Goal: Transaction & Acquisition: Purchase product/service

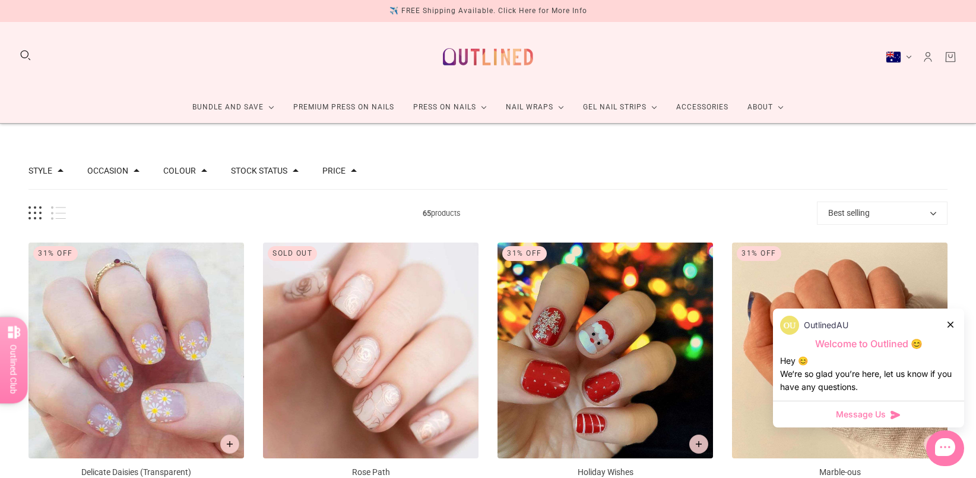
click at [952, 325] on icon at bounding box center [951, 324] width 6 height 6
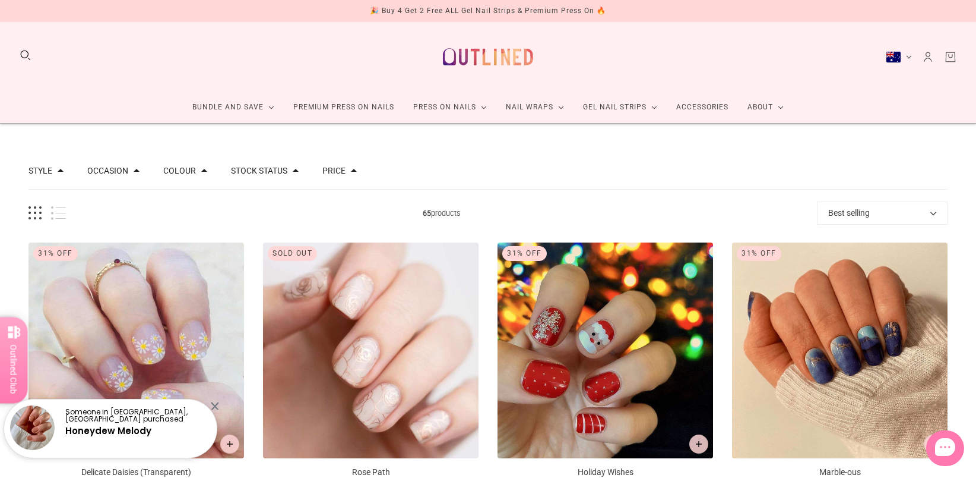
click at [45, 171] on button "Style" at bounding box center [41, 170] width 24 height 8
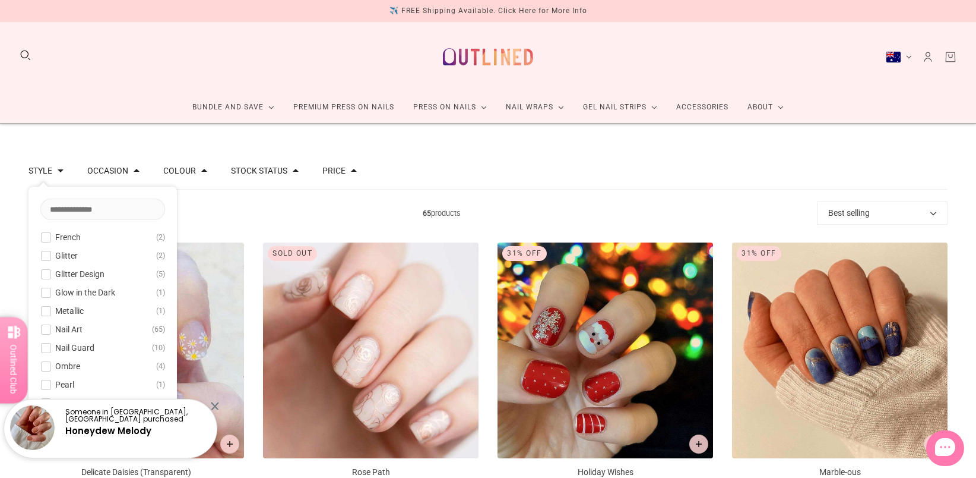
click at [137, 171] on div "Style French 2 Glitter 2 Glitter Design 5 Glow in the Dark 1 Metallic 1 Nail Ar…" at bounding box center [488, 171] width 919 height 37
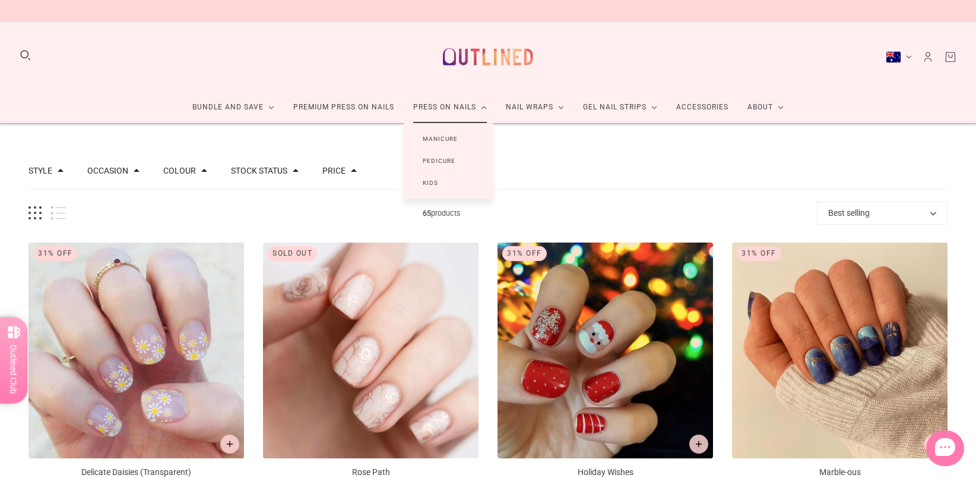
click at [437, 138] on link "Manicure" at bounding box center [440, 139] width 73 height 22
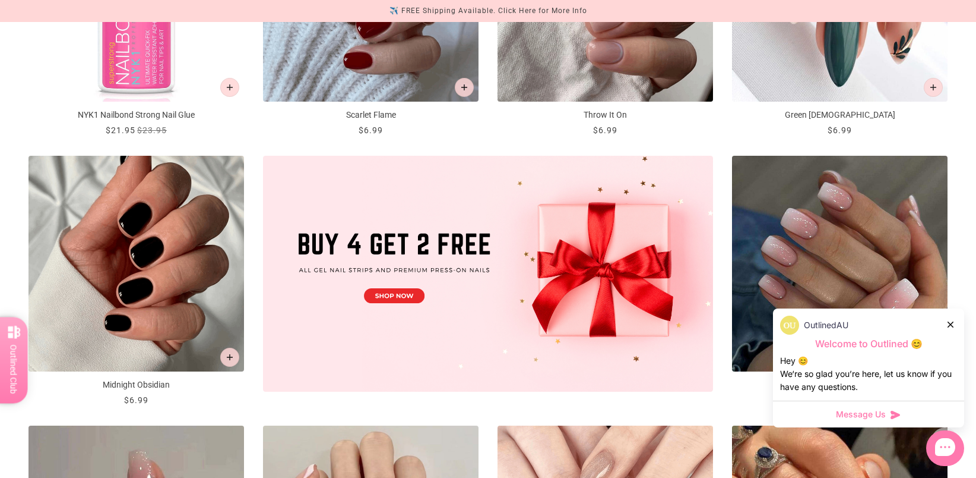
scroll to position [416, 0]
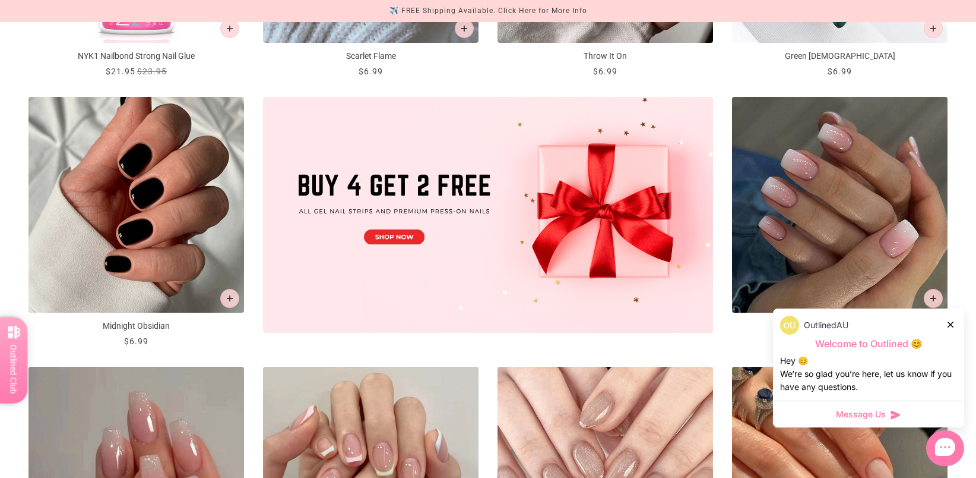
click at [201, 275] on img "Midnight Obsidian" at bounding box center [137, 205] width 216 height 216
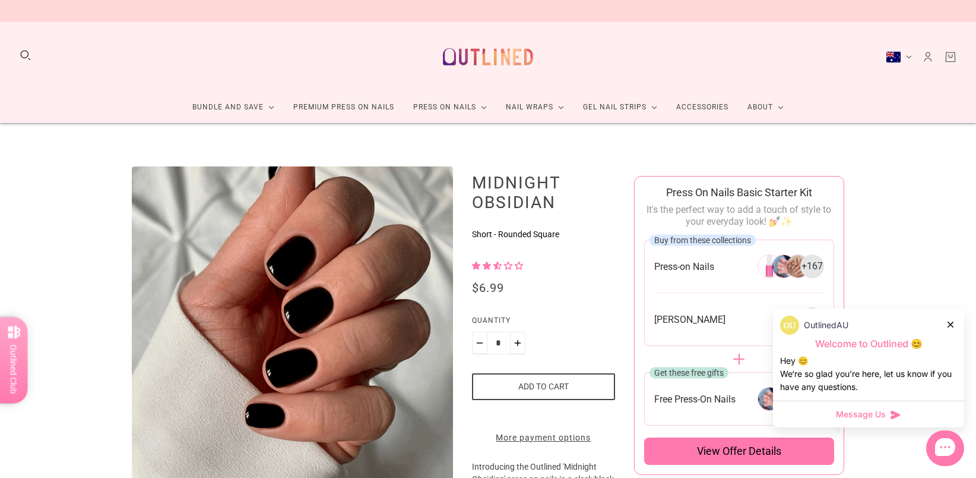
click at [930, 64] on div "Bundle and Save Press On Nail Bundles Press On Nails Bundles Kids Press On Nail…" at bounding box center [488, 73] width 976 height 102
click at [928, 56] on circle "Account" at bounding box center [929, 54] width 4 height 4
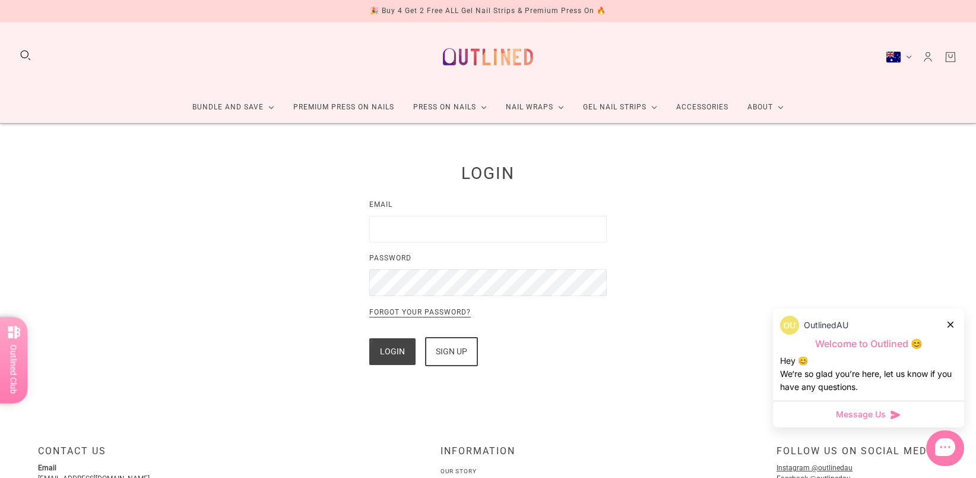
click at [414, 226] on input "Email" at bounding box center [488, 229] width 238 height 27
click at [426, 229] on input "Email" at bounding box center [488, 229] width 238 height 27
type input "**********"
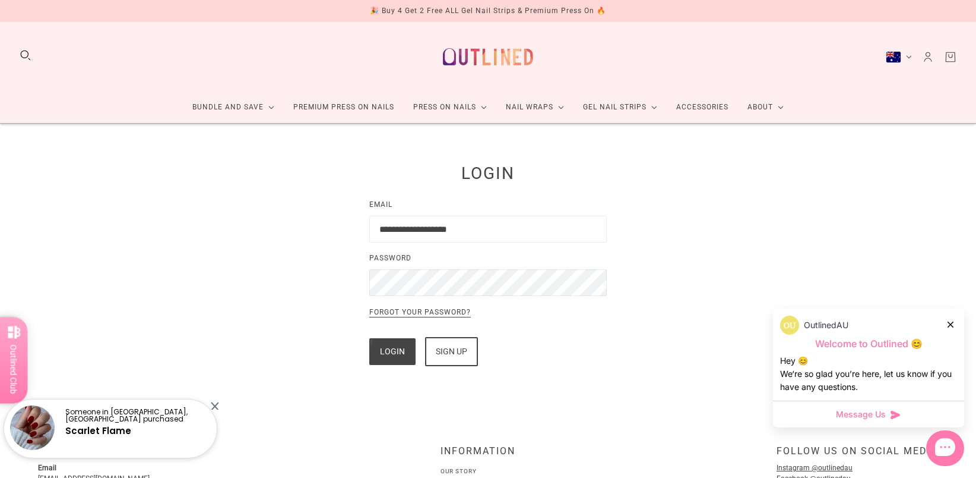
click at [955, 323] on div "OutlinedAU" at bounding box center [868, 324] width 177 height 19
click at [444, 269] on form "**********" at bounding box center [488, 281] width 238 height 167
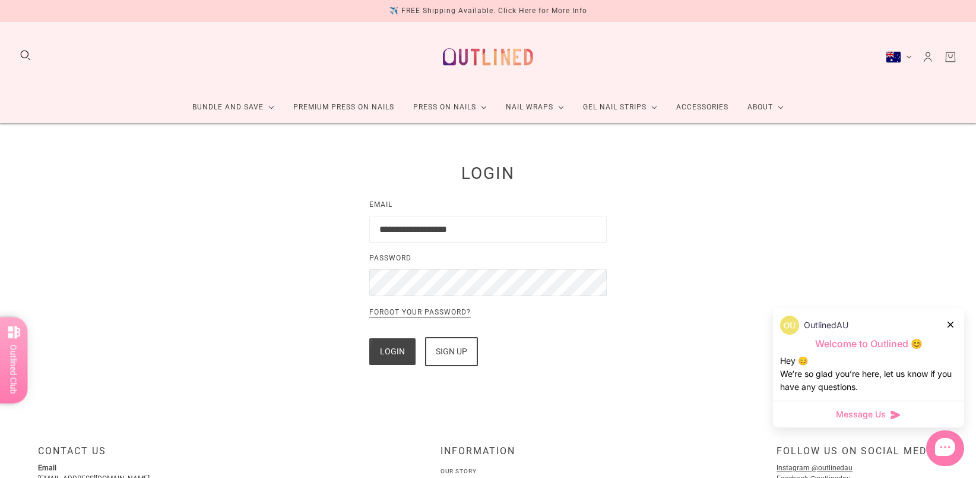
click at [712, 361] on div "**********" at bounding box center [488, 263] width 475 height 207
click at [403, 348] on button "Login" at bounding box center [392, 351] width 46 height 27
click at [952, 322] on icon at bounding box center [951, 324] width 6 height 6
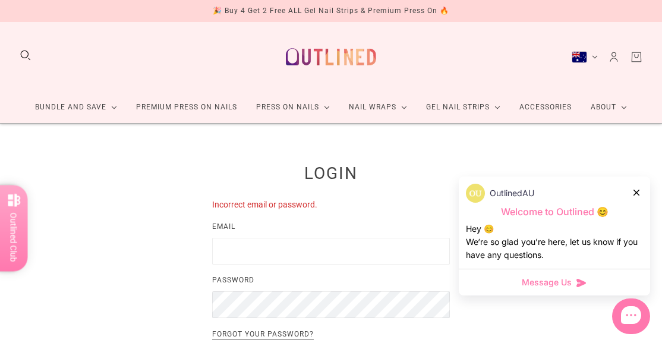
click at [638, 193] on icon at bounding box center [636, 192] width 6 height 6
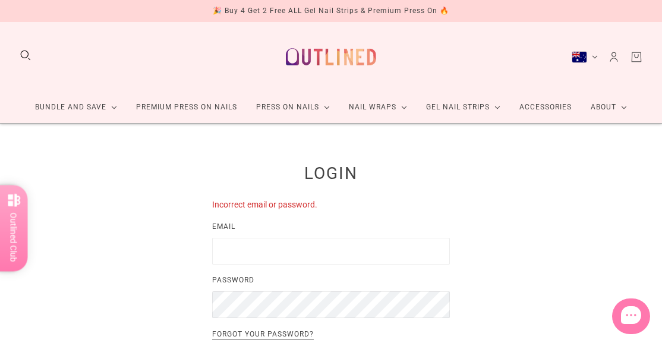
click at [302, 241] on input "Email" at bounding box center [331, 251] width 238 height 27
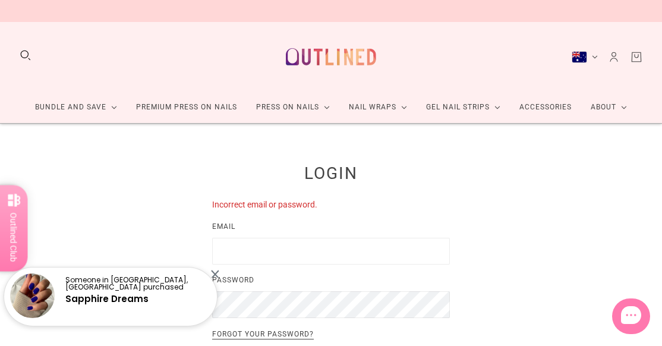
click at [215, 274] on div at bounding box center [215, 274] width 8 height 8
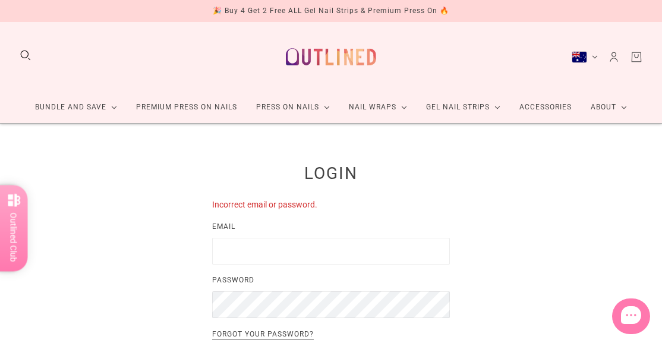
click at [301, 248] on input "Email" at bounding box center [331, 251] width 238 height 27
type input "**********"
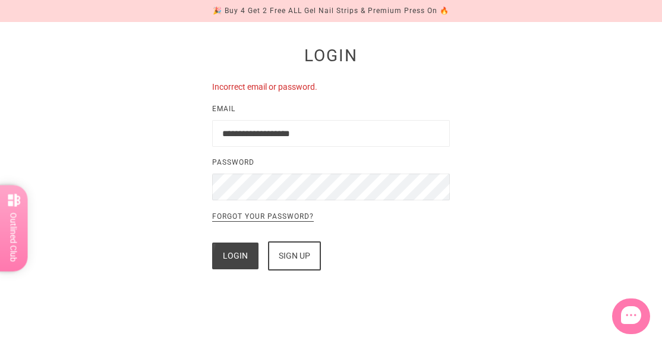
scroll to position [119, 0]
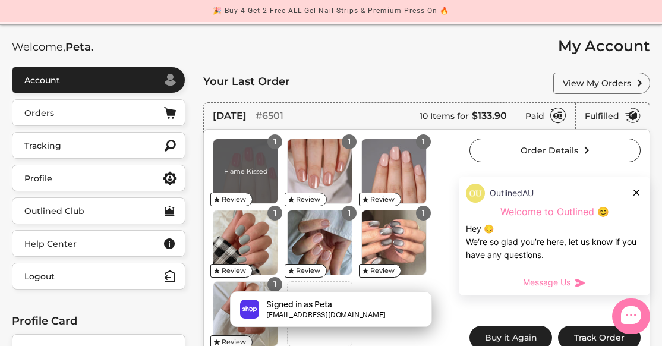
scroll to position [119, 0]
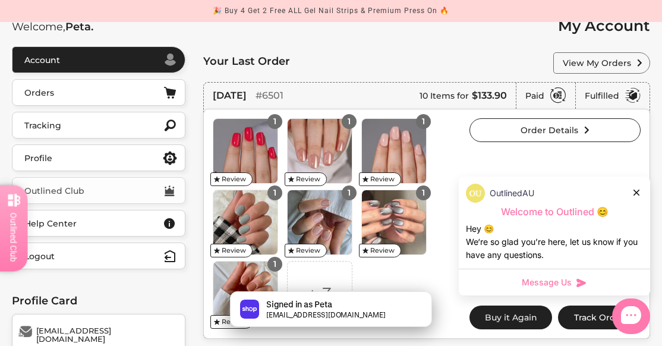
click at [85, 188] on button "Outlined Club" at bounding box center [98, 190] width 173 height 27
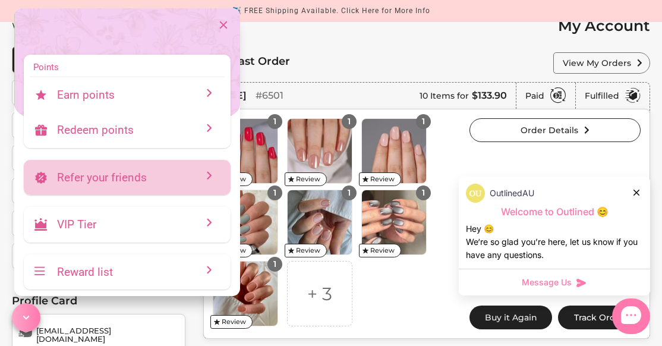
click at [148, 170] on p "Refer your friends" at bounding box center [132, 177] width 150 height 14
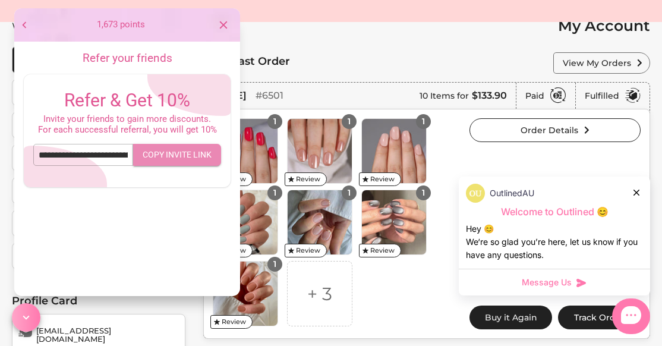
click at [189, 151] on span "Copy invite link" at bounding box center [177, 154] width 69 height 15
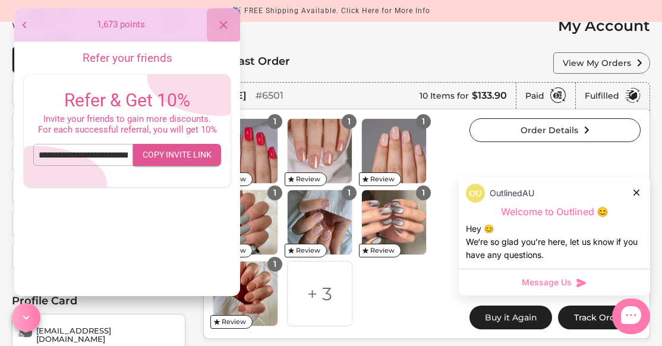
click at [220, 23] on icon "close" at bounding box center [223, 24] width 13 height 13
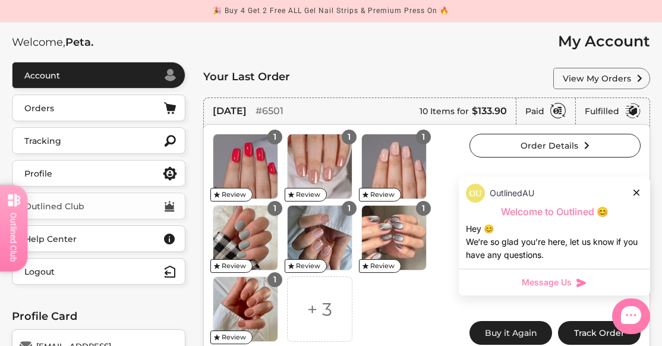
scroll to position [178, 0]
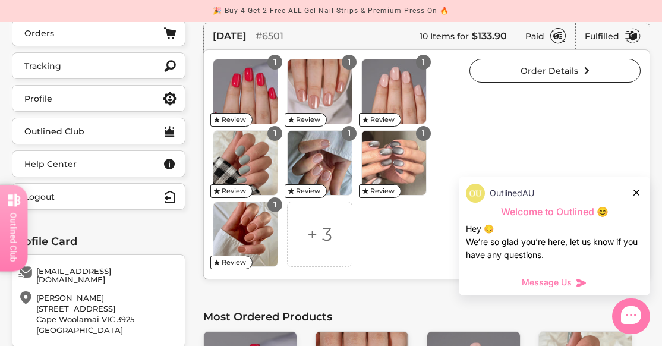
click at [636, 191] on icon at bounding box center [636, 192] width 6 height 6
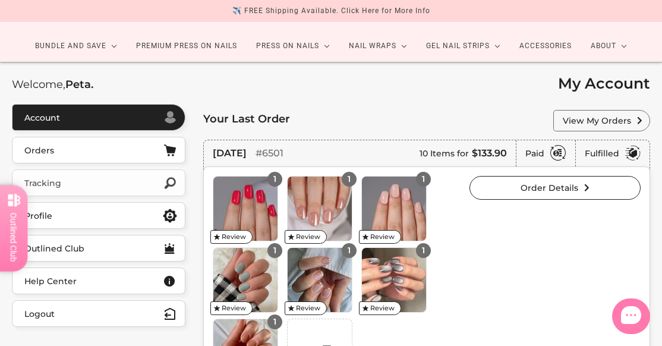
scroll to position [0, 0]
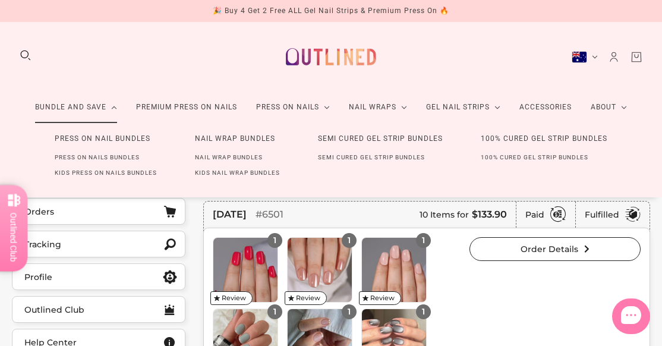
click at [95, 137] on link "Press On Nail Bundles" at bounding box center [103, 139] width 134 height 22
click at [108, 162] on link "Press On Nails Bundles" at bounding box center [97, 157] width 123 height 15
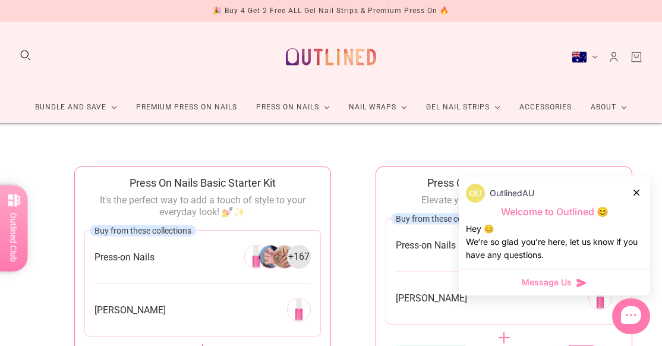
click at [639, 192] on div at bounding box center [636, 192] width 7 height 12
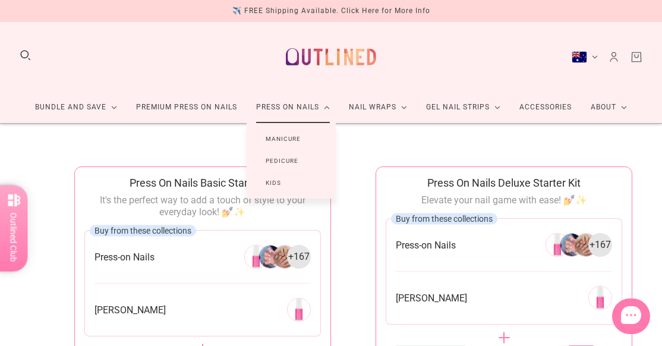
click at [285, 143] on link "Manicure" at bounding box center [282, 139] width 73 height 22
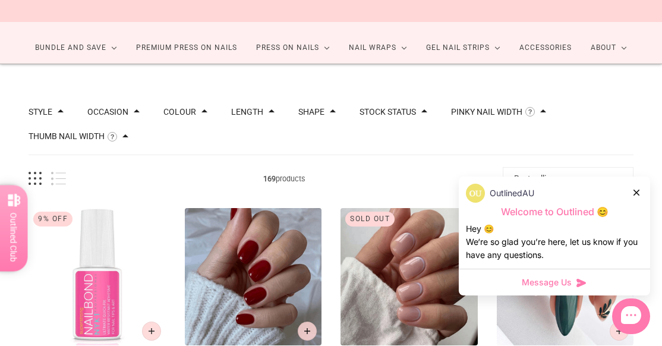
scroll to position [119, 0]
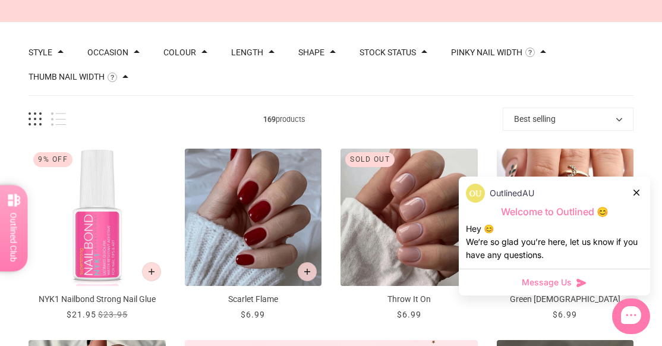
click at [244, 53] on button "Length" at bounding box center [247, 52] width 32 height 8
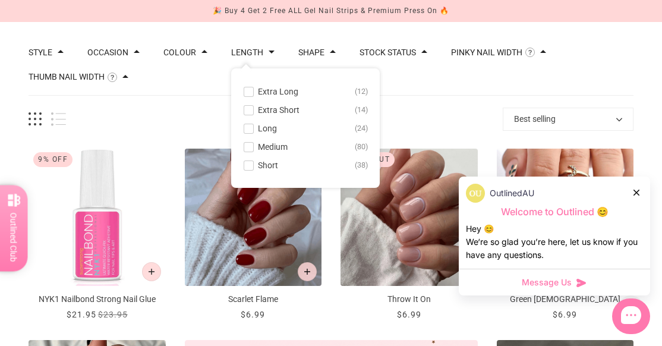
click at [258, 147] on span "Medium" at bounding box center [273, 147] width 30 height 10
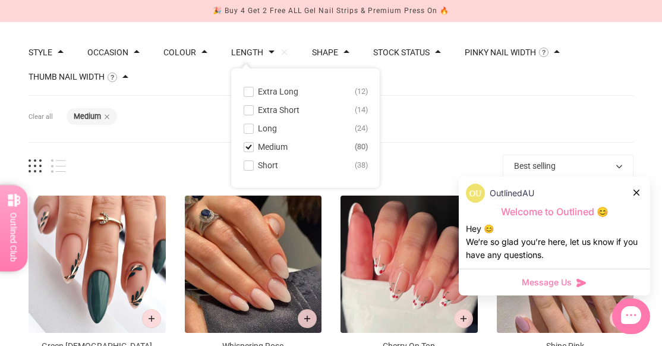
click at [638, 192] on icon at bounding box center [636, 192] width 6 height 6
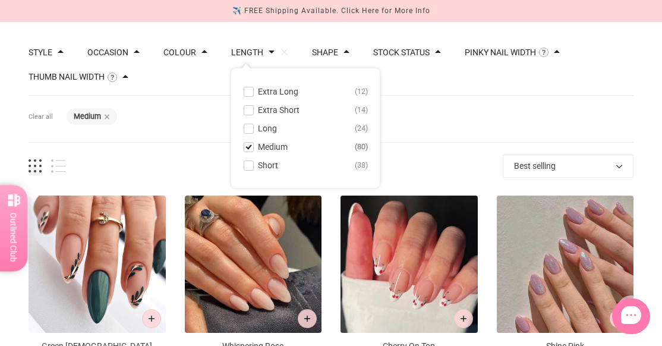
click at [343, 52] on span at bounding box center [346, 52] width 6 height 6
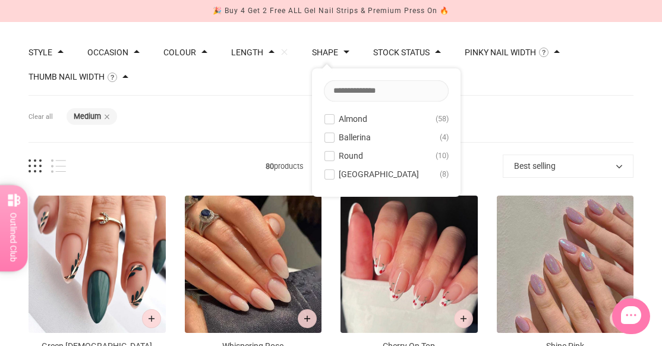
click at [324, 169] on div at bounding box center [328, 173] width 9 height 9
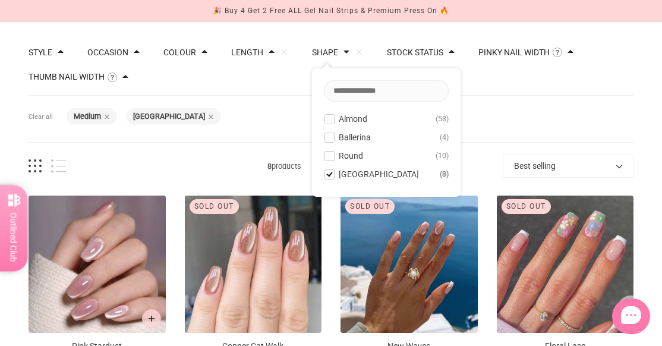
click at [325, 156] on span at bounding box center [329, 155] width 9 height 9
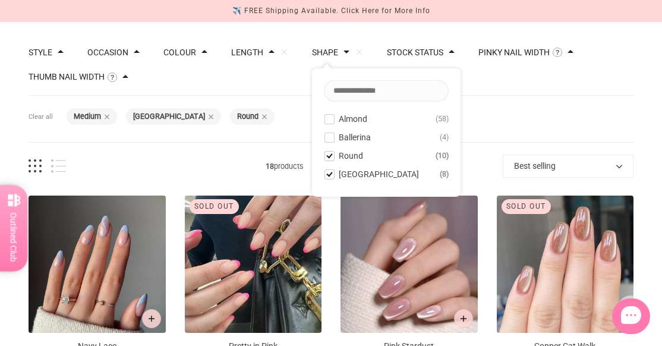
click at [325, 141] on span at bounding box center [329, 137] width 9 height 9
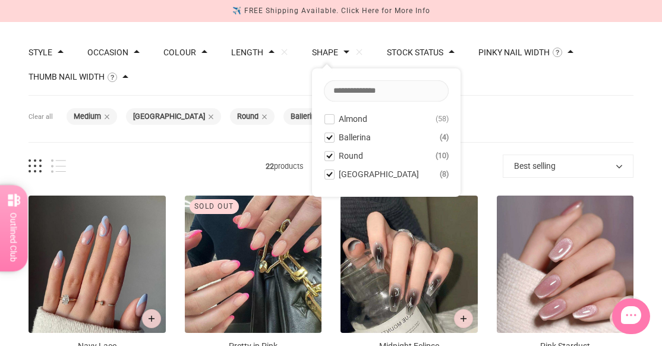
click at [325, 141] on span at bounding box center [329, 137] width 9 height 9
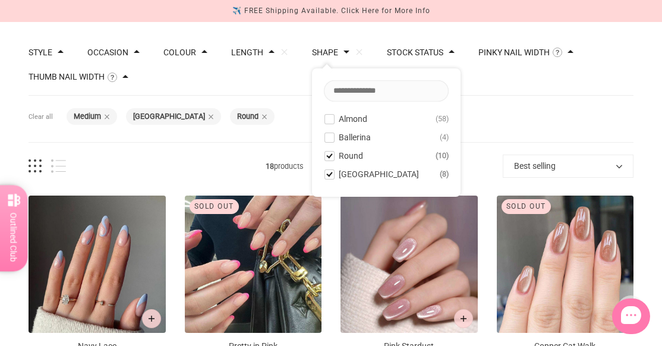
click at [326, 122] on span at bounding box center [329, 119] width 9 height 9
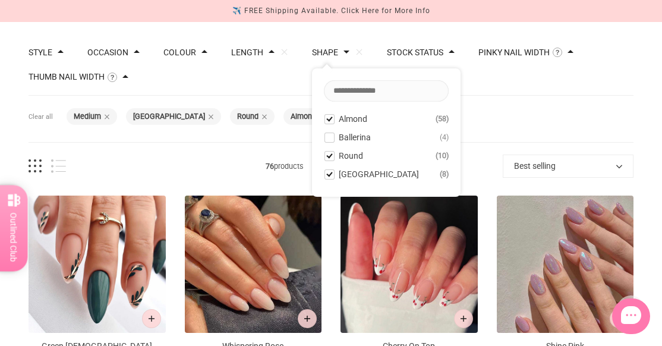
click at [326, 122] on span at bounding box center [329, 119] width 9 height 9
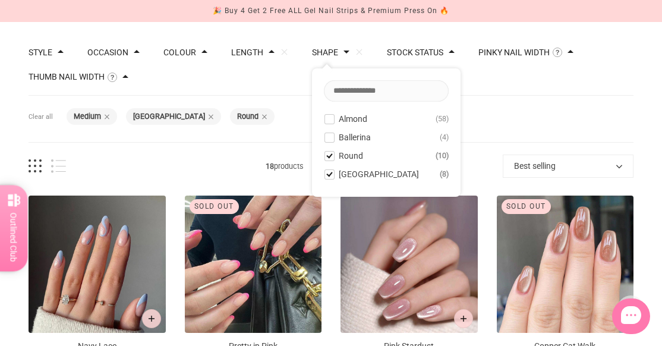
click at [325, 137] on span at bounding box center [329, 137] width 9 height 9
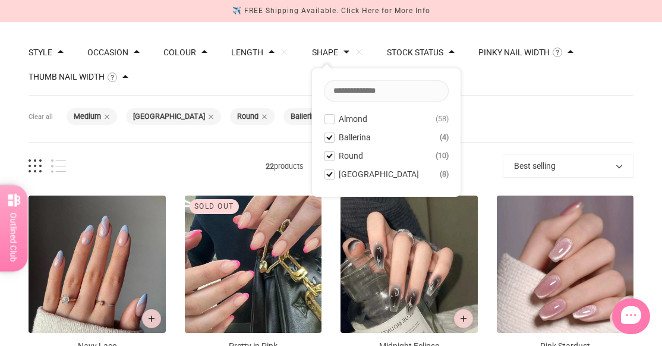
click at [558, 129] on div "Filters Clear all Length: Medium Shape: Rounded Square Shape: Round Shape: Ball…" at bounding box center [331, 119] width 605 height 47
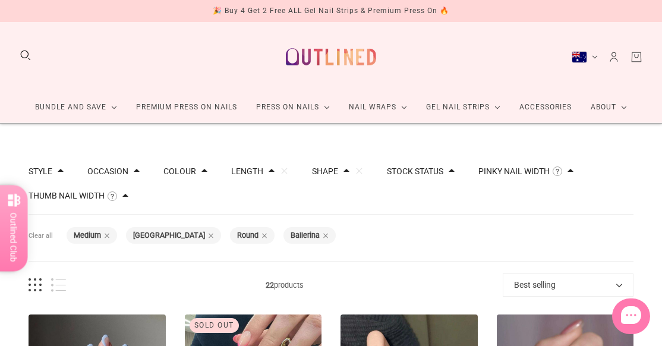
click at [448, 172] on span at bounding box center [451, 170] width 6 height 6
click at [436, 207] on button "In stock 11" at bounding box center [461, 210] width 125 height 14
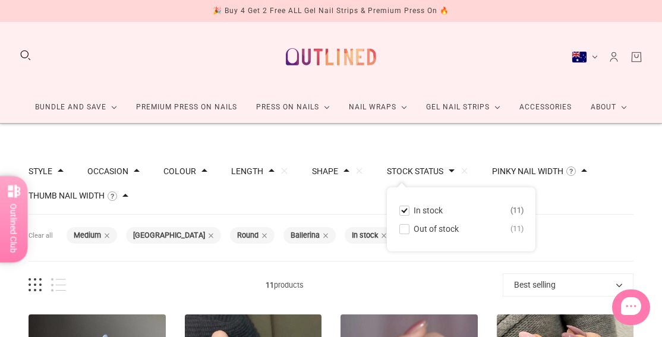
click at [415, 289] on span "11 products" at bounding box center [284, 285] width 437 height 12
click at [251, 172] on button "Length" at bounding box center [247, 171] width 32 height 8
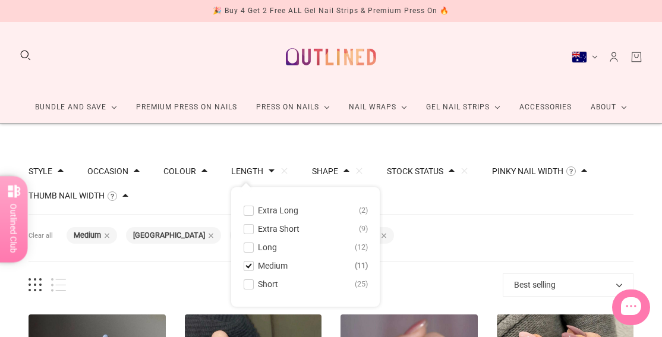
click at [248, 286] on span at bounding box center [248, 284] width 9 height 9
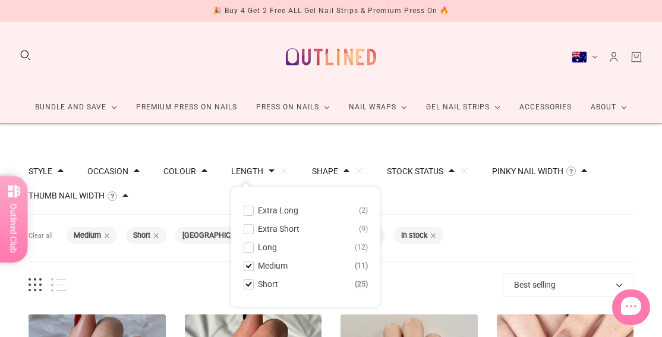
click at [525, 214] on div "Filters Clear all Length: Medium Length: Short Shape: Rounded Square Shape: Rou…" at bounding box center [331, 237] width 605 height 47
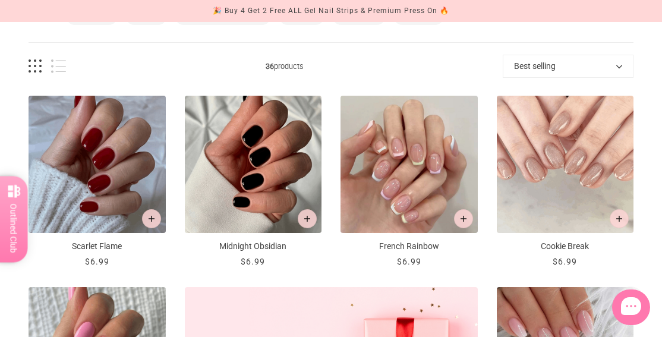
scroll to position [238, 0]
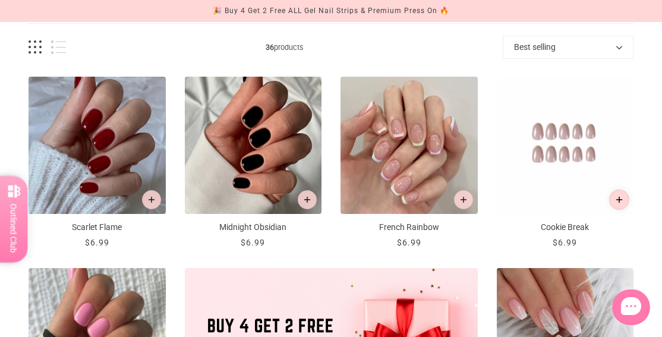
click at [622, 203] on button "Add to cart" at bounding box center [619, 199] width 20 height 20
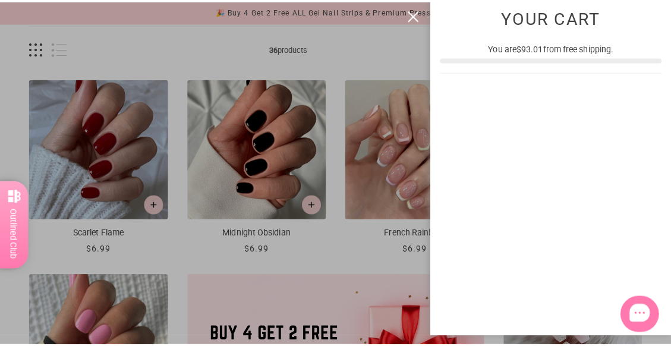
scroll to position [0, 0]
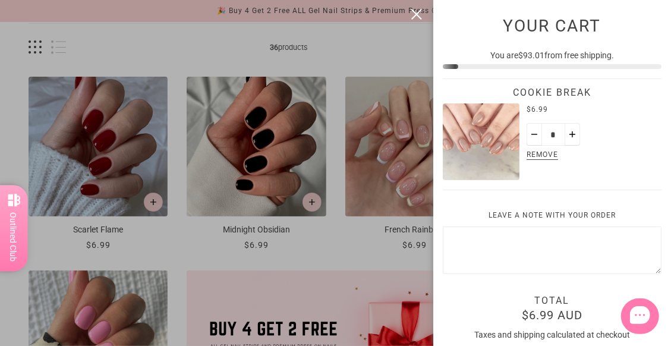
click at [386, 45] on div at bounding box center [335, 173] width 671 height 346
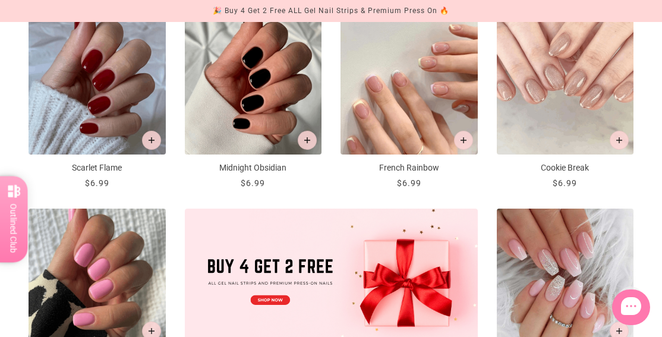
scroll to position [356, 0]
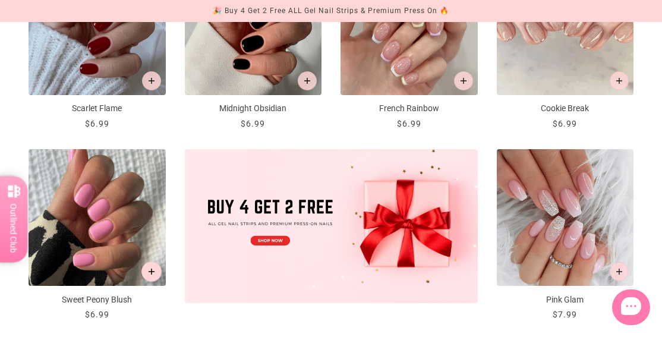
click at [150, 268] on icon "Add to cart" at bounding box center [151, 271] width 7 height 7
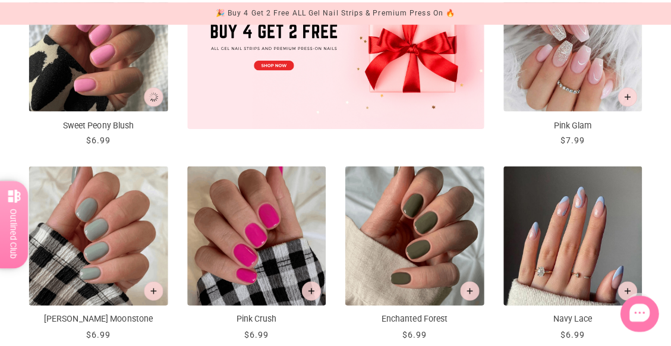
scroll to position [0, 0]
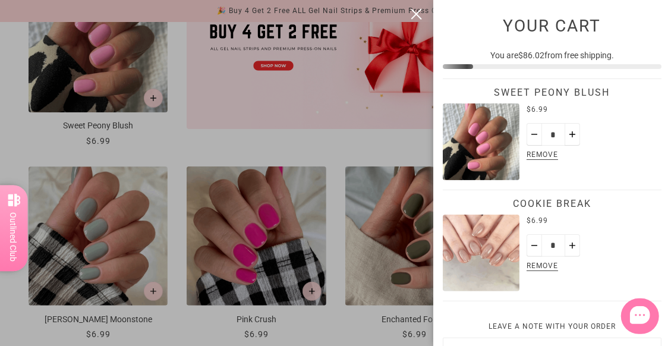
click at [416, 11] on button "close" at bounding box center [416, 14] width 14 height 14
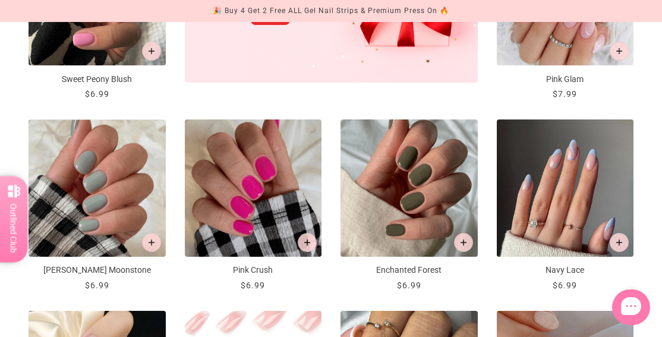
scroll to position [594, 0]
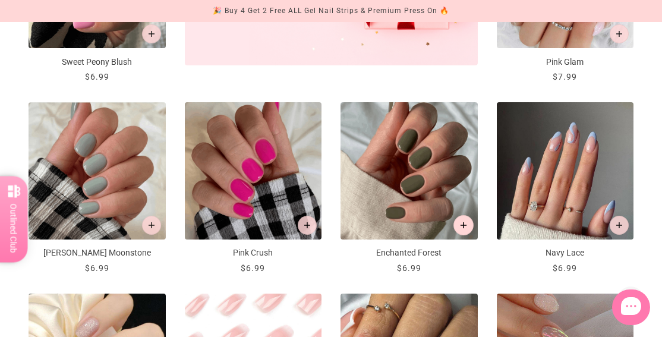
click at [459, 226] on button "Add to cart" at bounding box center [463, 225] width 20 height 20
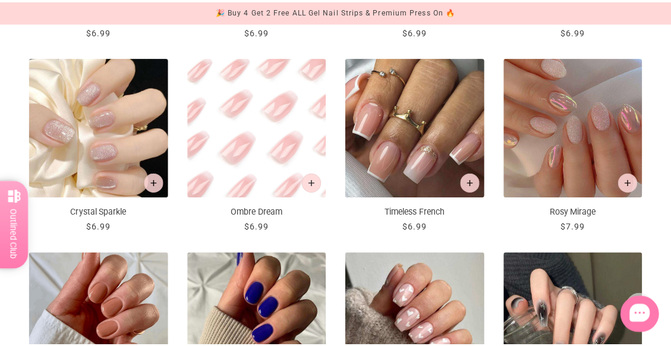
scroll to position [0, 0]
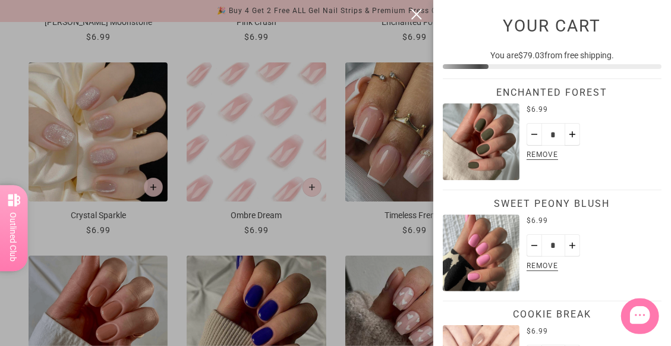
drag, startPoint x: 412, startPoint y: 18, endPoint x: 418, endPoint y: 21, distance: 6.4
click at [412, 17] on button "close" at bounding box center [416, 14] width 14 height 14
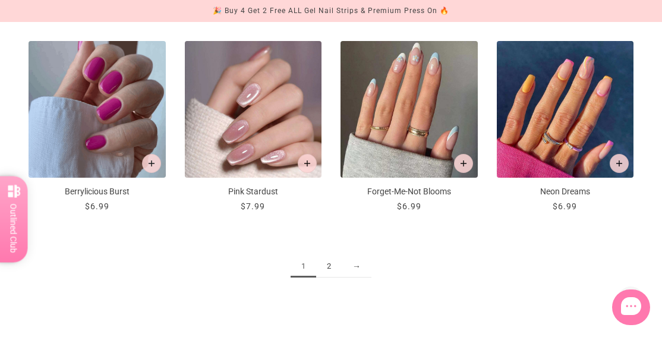
scroll to position [1247, 0]
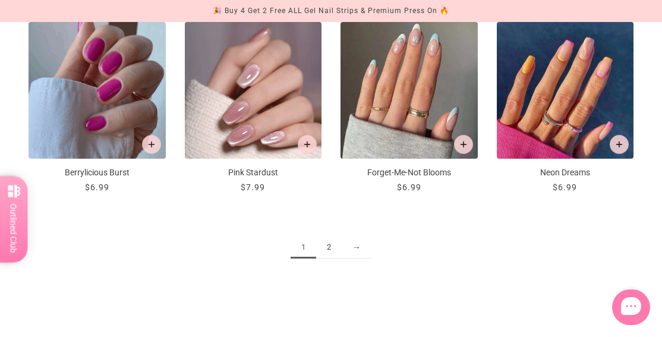
click at [333, 243] on link "2" at bounding box center [329, 247] width 26 height 22
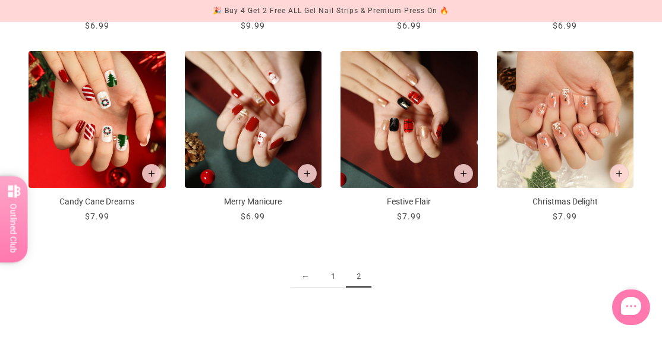
scroll to position [891, 0]
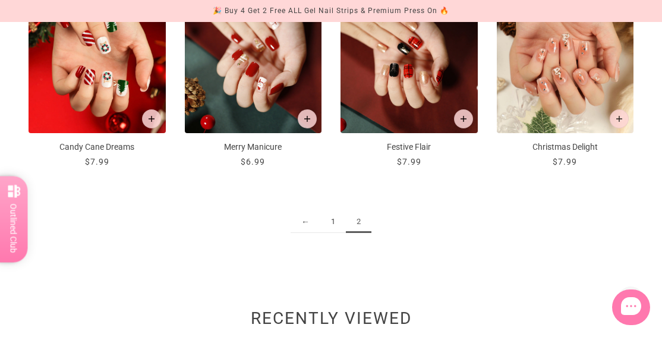
click at [328, 222] on link "1" at bounding box center [333, 222] width 26 height 22
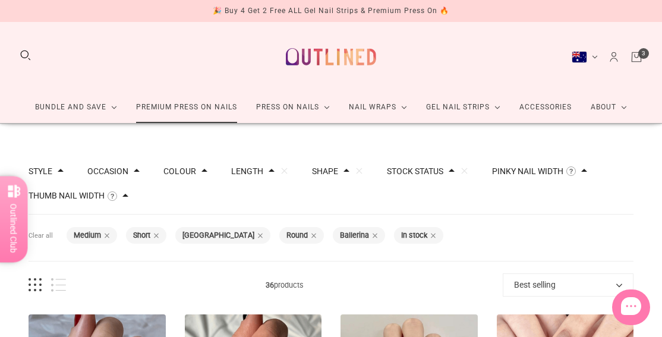
click at [203, 109] on link "Premium Press On Nails" at bounding box center [187, 106] width 120 height 31
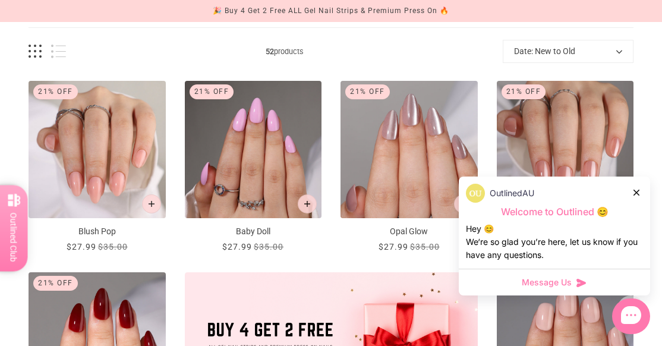
scroll to position [178, 0]
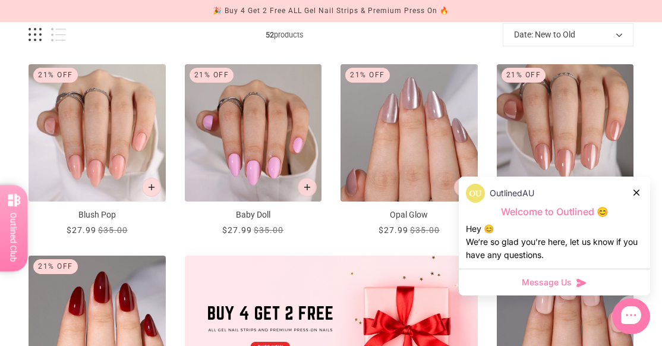
click at [639, 193] on div at bounding box center [636, 192] width 7 height 12
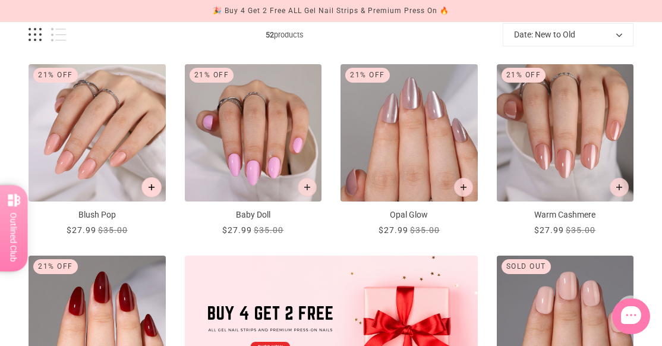
click at [150, 191] on button "Add to cart" at bounding box center [151, 187] width 20 height 20
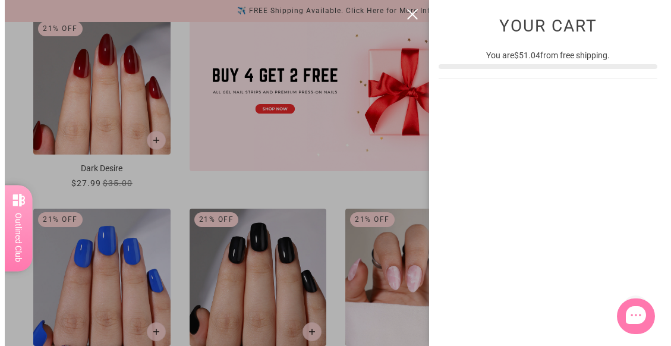
scroll to position [0, 0]
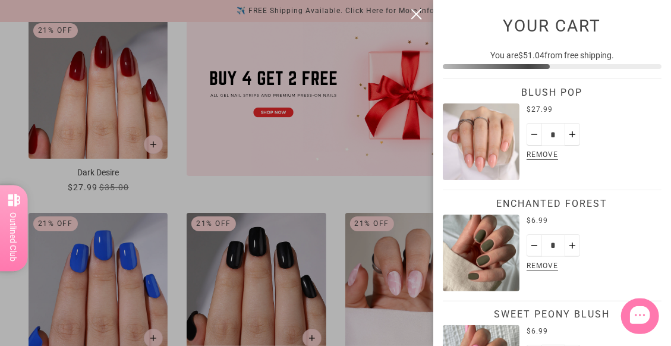
click at [416, 11] on button "close" at bounding box center [416, 14] width 14 height 14
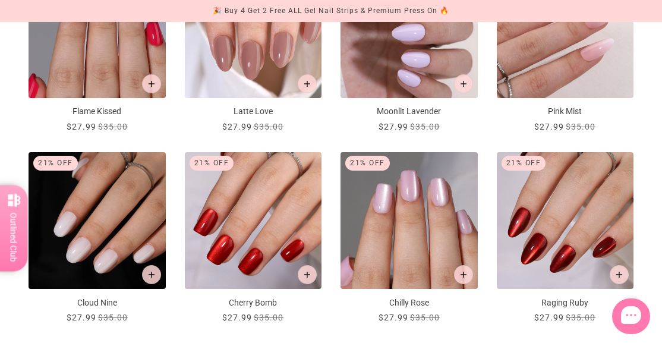
scroll to position [1129, 0]
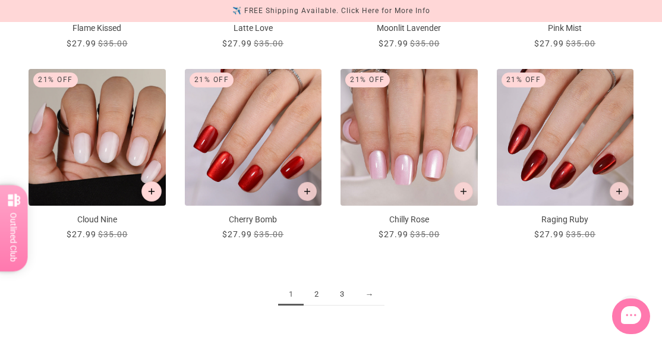
click at [156, 194] on button "Add to cart" at bounding box center [151, 191] width 20 height 20
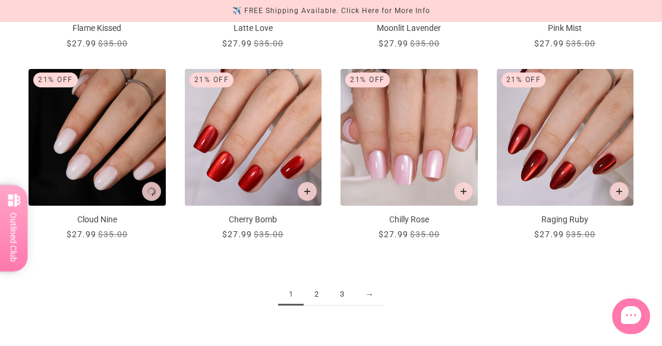
click at [317, 292] on link "2" at bounding box center [317, 294] width 26 height 22
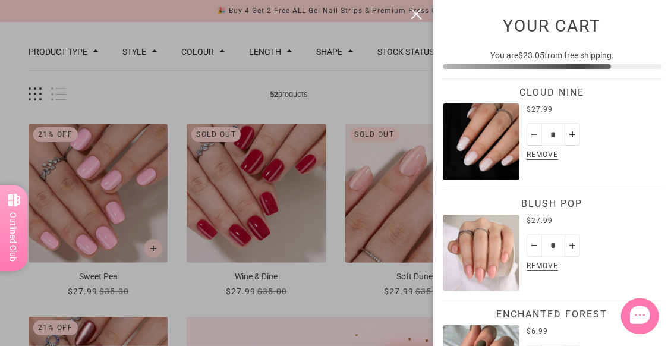
click at [419, 15] on button "close" at bounding box center [416, 14] width 14 height 14
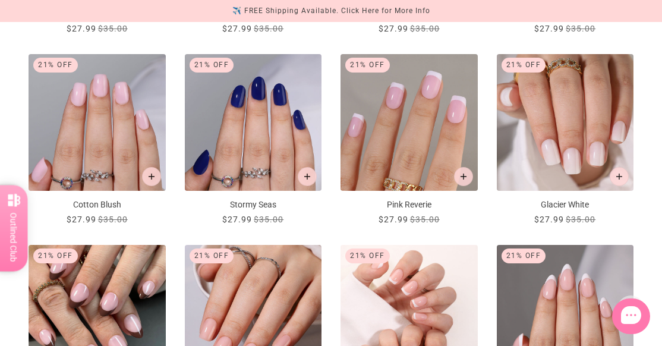
scroll to position [772, 0]
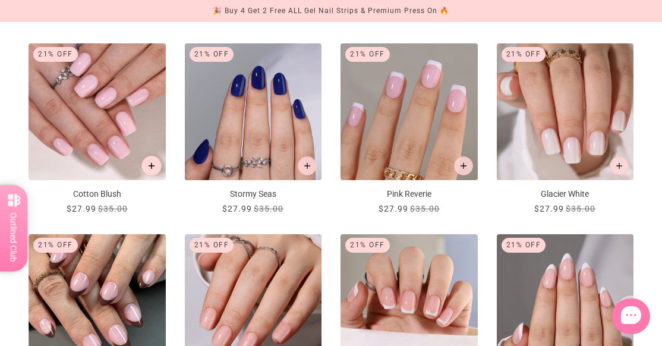
click at [151, 165] on icon "Add to cart" at bounding box center [151, 166] width 7 height 7
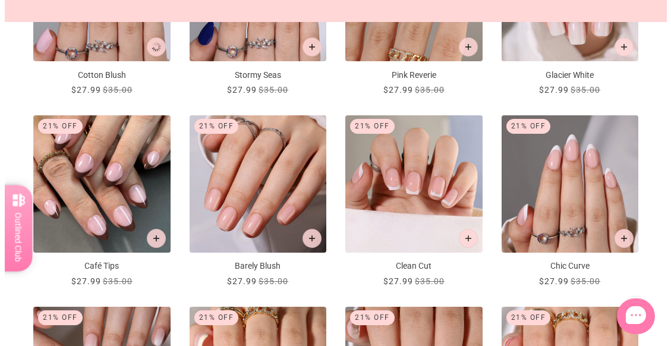
scroll to position [0, 0]
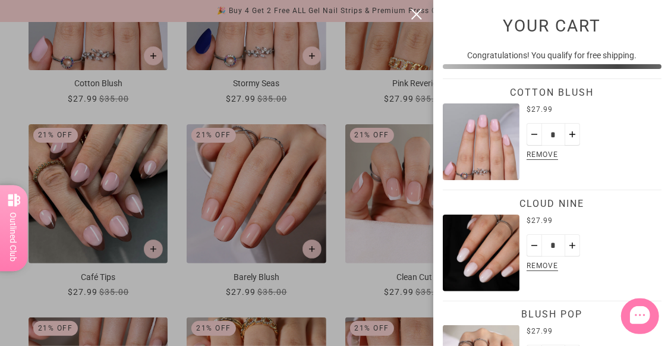
click at [309, 246] on div at bounding box center [335, 173] width 671 height 346
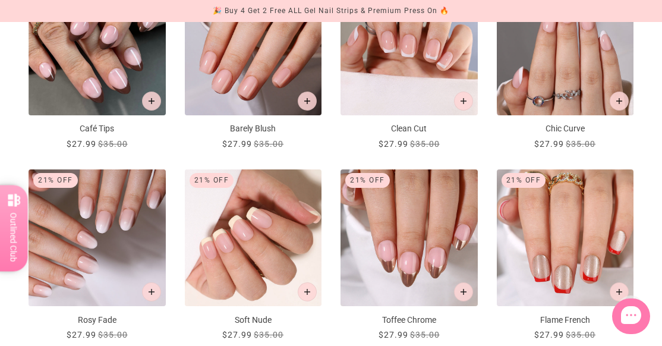
scroll to position [1010, 0]
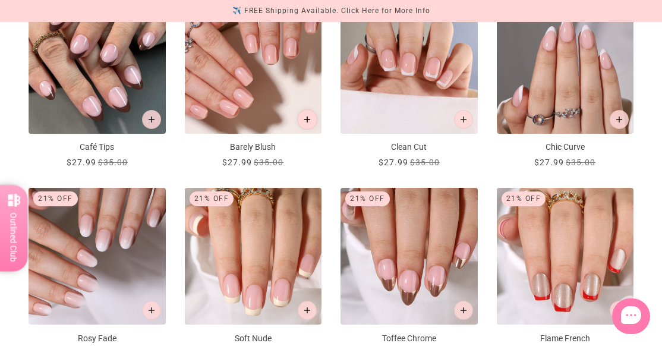
click at [307, 119] on icon "Add to cart" at bounding box center [307, 119] width 7 height 7
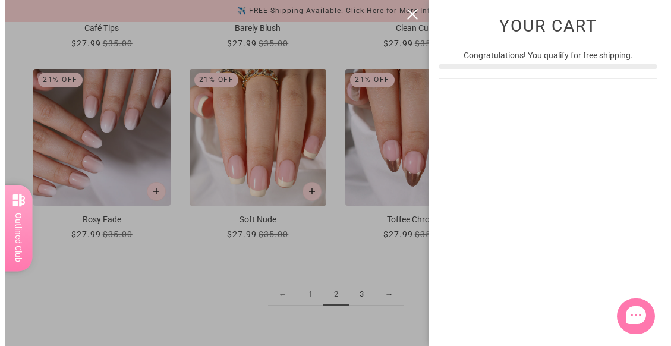
scroll to position [0, 0]
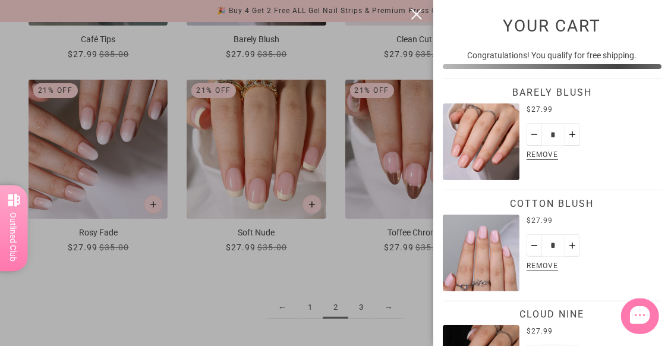
click at [158, 210] on div at bounding box center [335, 173] width 671 height 346
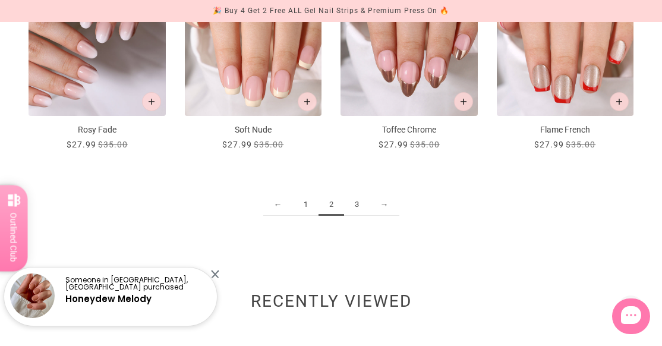
scroll to position [1247, 0]
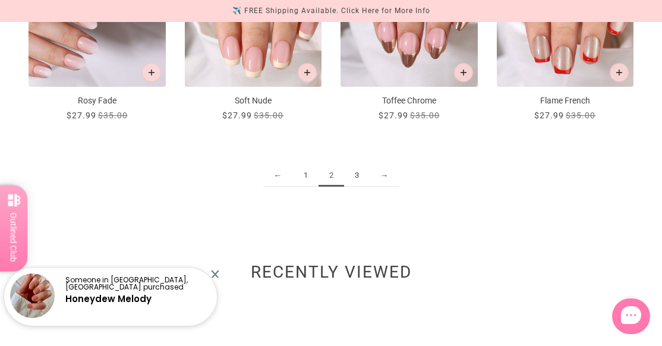
click at [356, 182] on link "3" at bounding box center [357, 176] width 26 height 22
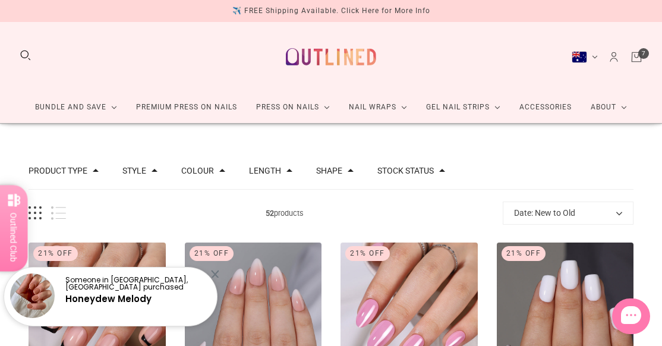
click at [214, 273] on div at bounding box center [215, 274] width 8 height 8
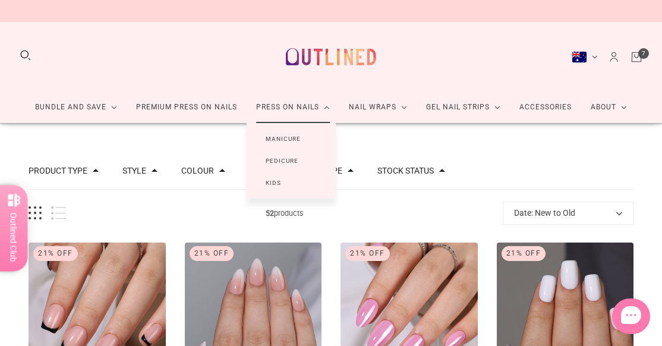
click at [289, 160] on link "Pedicure" at bounding box center [281, 161] width 71 height 22
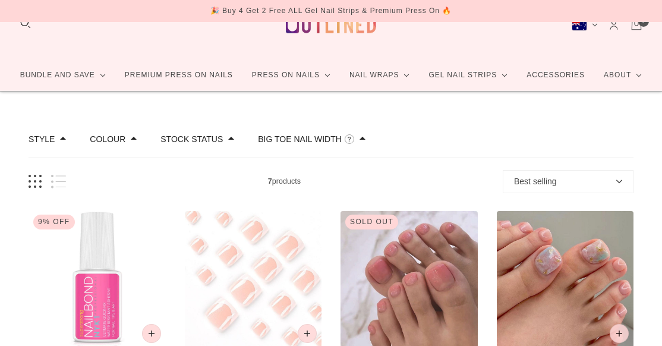
scroll to position [59, 0]
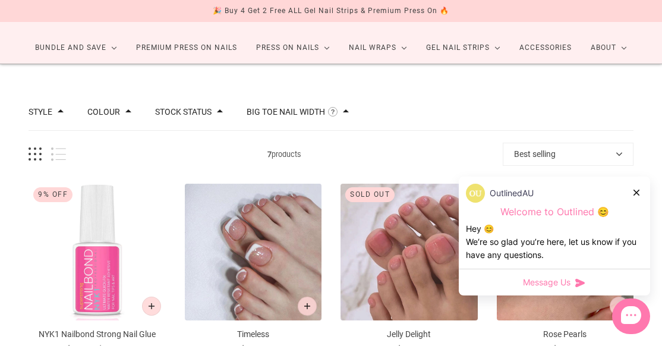
click at [203, 116] on div "Stock status" at bounding box center [189, 112] width 68 height 12
click at [202, 112] on button "Stock status" at bounding box center [183, 112] width 56 height 8
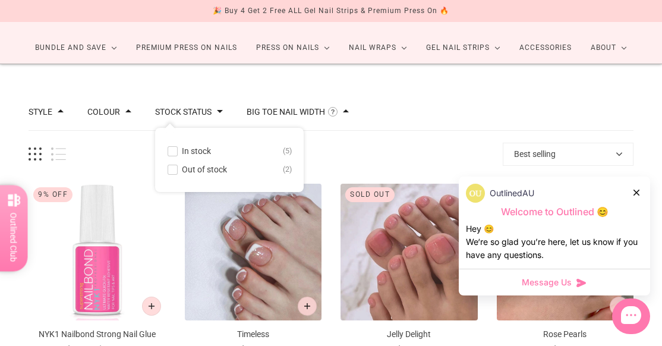
click at [198, 151] on span "In stock" at bounding box center [196, 151] width 29 height 10
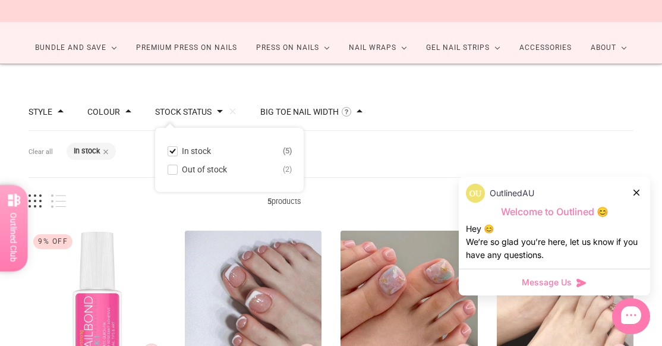
click at [450, 103] on div "Style French 1 Glitter Design 1 Nail Art 2 Solid 1 Colour blue brown multicolor…" at bounding box center [331, 111] width 605 height 37
click at [637, 189] on icon at bounding box center [636, 192] width 6 height 6
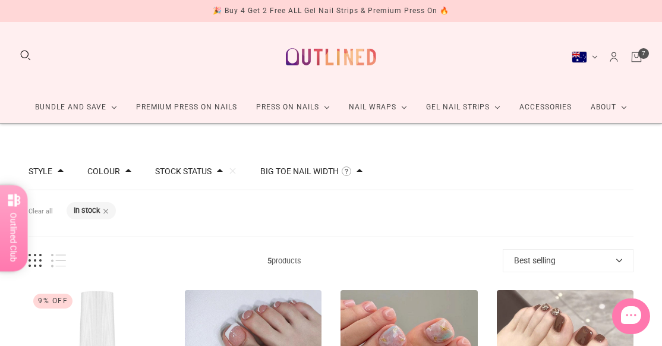
click at [347, 173] on div "Big Toe Nail Width The width of the largest nail in this set measured around th…" at bounding box center [311, 171] width 102 height 12
click at [344, 208] on span "M ( 16mm to 18mm )" at bounding box center [325, 211] width 77 height 10
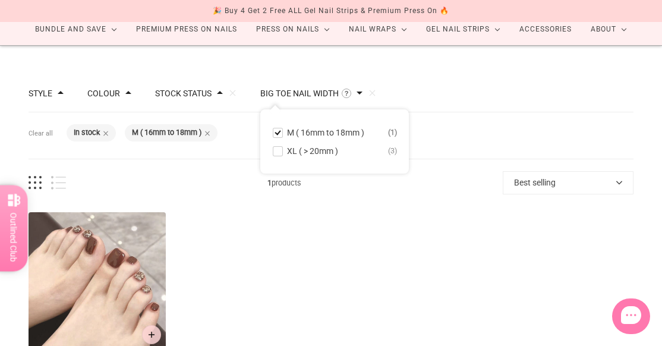
scroll to position [59, 0]
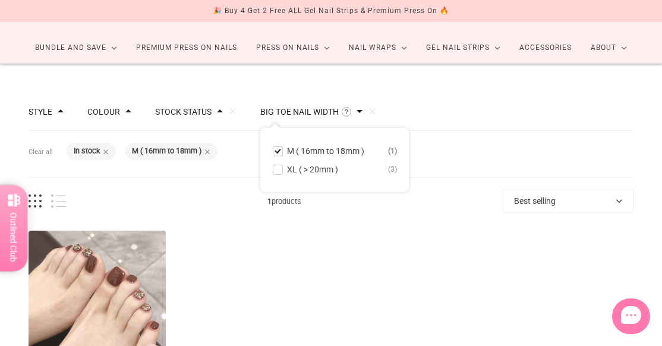
click at [273, 150] on span at bounding box center [277, 151] width 9 height 9
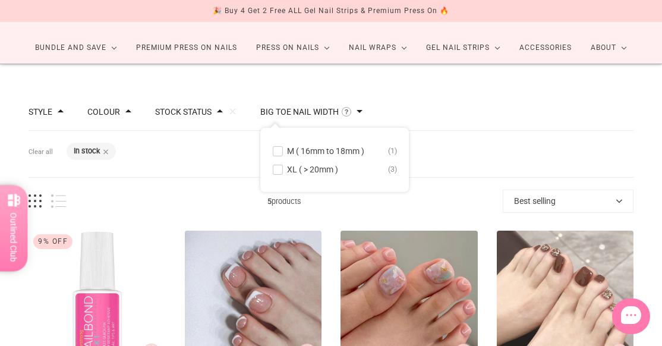
click at [455, 110] on div "Style French 1 Glitter Design 1 Nail Art 2 Solid 1 Colour blue brown multicolor…" at bounding box center [331, 111] width 605 height 37
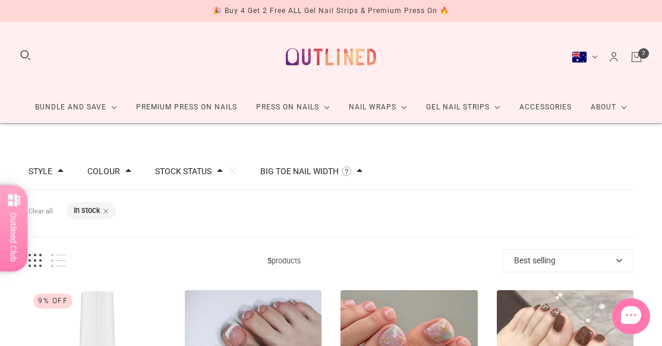
click at [636, 58] on icon "Cart" at bounding box center [636, 56] width 4 height 4
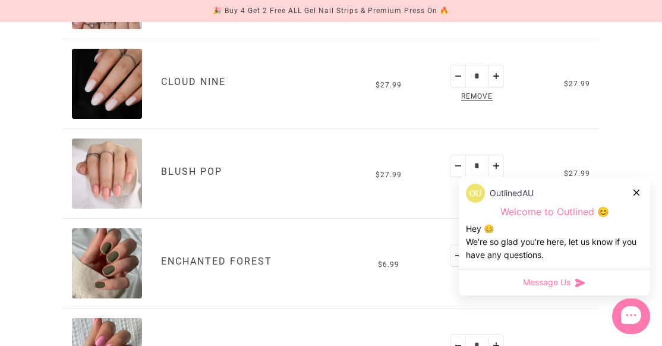
scroll to position [416, 0]
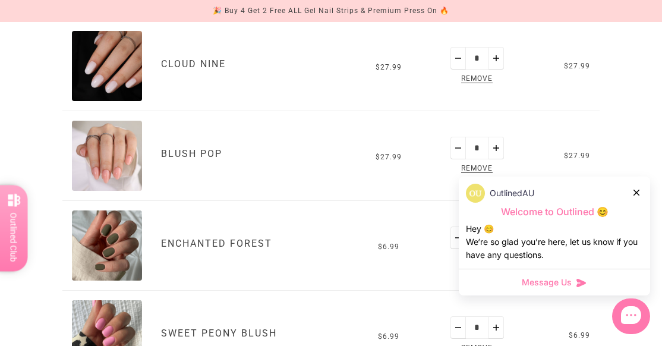
click at [636, 192] on icon at bounding box center [636, 192] width 6 height 6
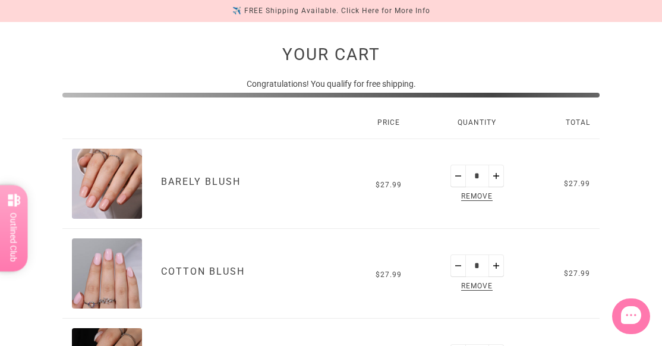
scroll to position [178, 0]
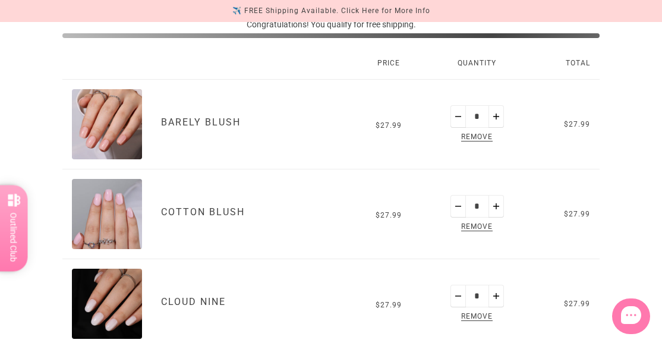
click at [469, 227] on span "Remove" at bounding box center [477, 227] width 36 height 14
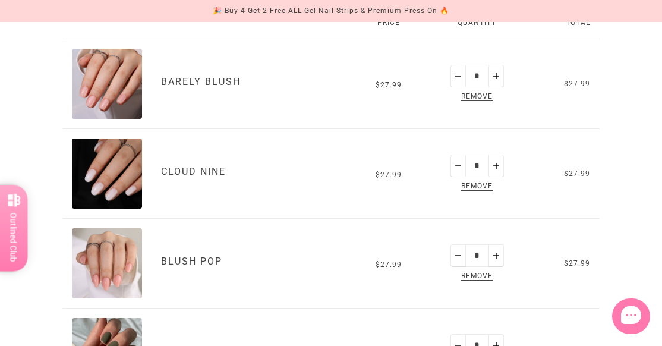
scroll to position [238, 0]
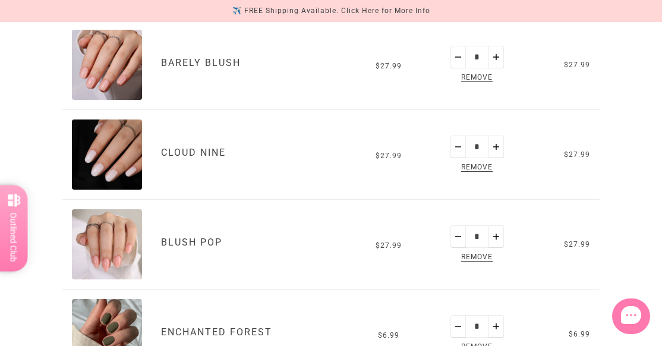
click at [479, 257] on span "Remove" at bounding box center [477, 258] width 36 height 14
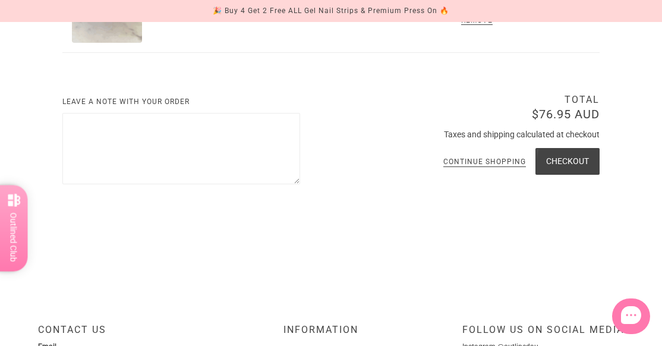
scroll to position [594, 0]
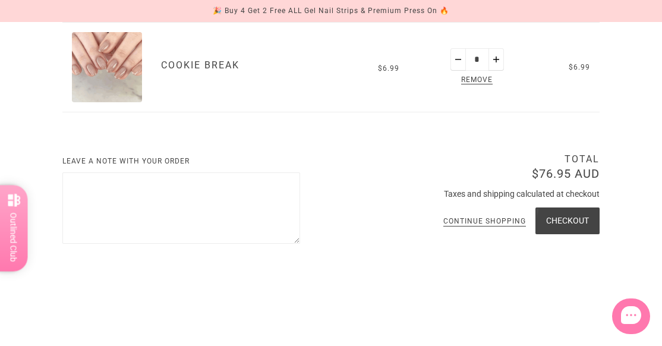
click at [21, 232] on button "Reward" at bounding box center [13, 228] width 29 height 86
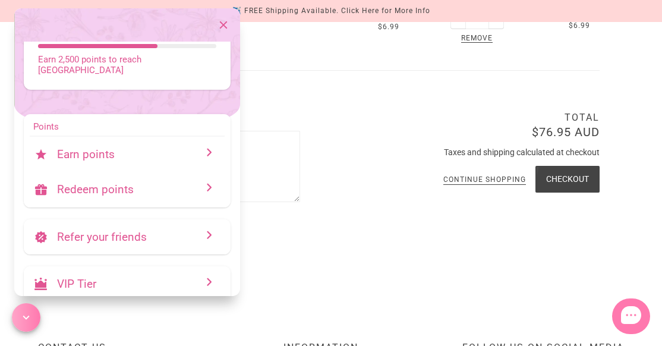
scroll to position [653, 0]
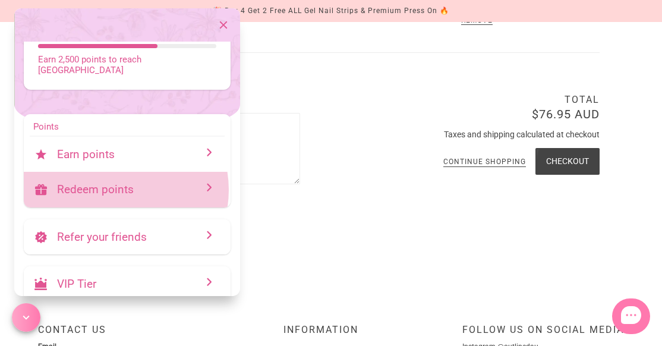
click at [114, 182] on p "Redeem points" at bounding box center [132, 189] width 150 height 14
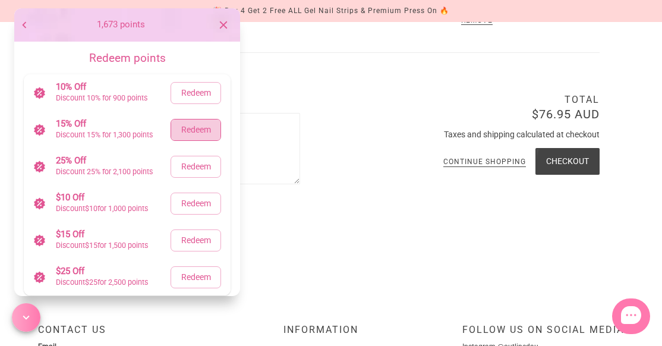
click at [192, 132] on span "Redeem" at bounding box center [195, 129] width 31 height 15
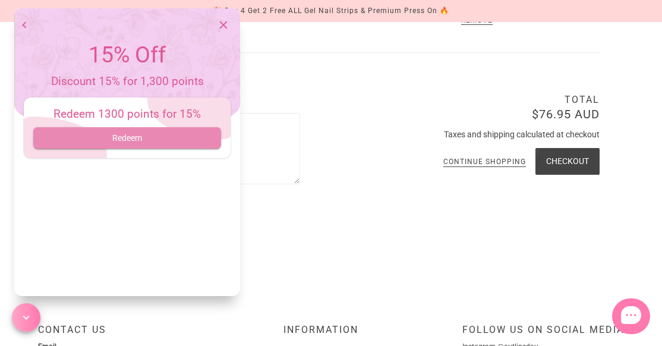
click at [188, 132] on span "Redeem" at bounding box center [127, 138] width 169 height 15
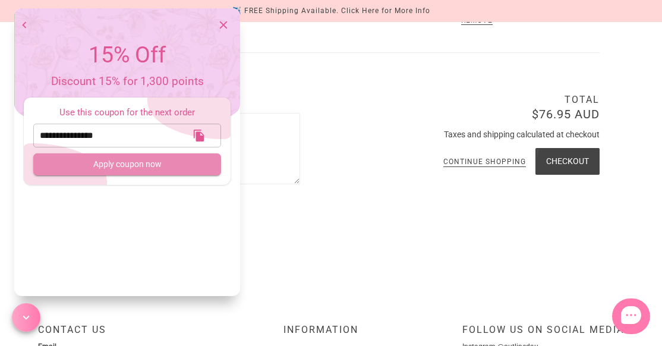
click at [135, 155] on button "Apply coupon now" at bounding box center [127, 164] width 188 height 22
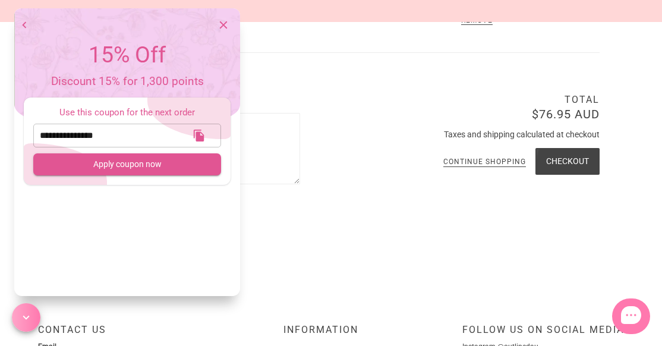
click at [200, 137] on icon "button" at bounding box center [199, 135] width 10 height 12
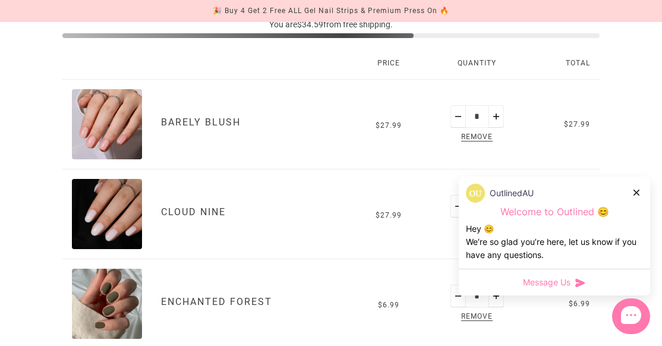
scroll to position [416, 0]
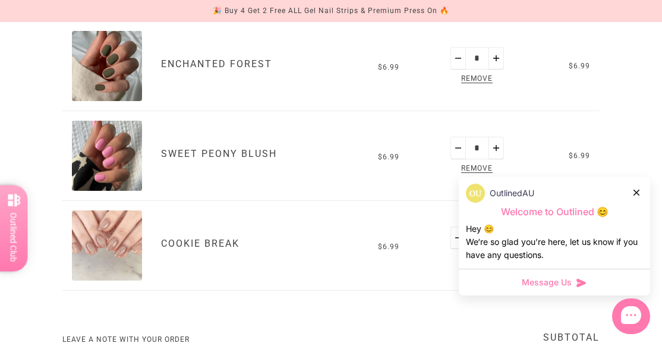
click at [637, 192] on icon at bounding box center [636, 192] width 6 height 6
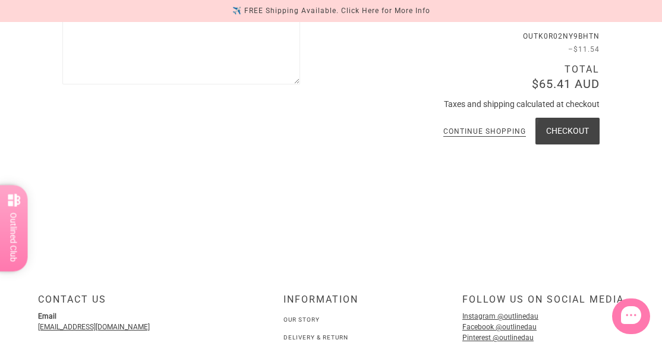
scroll to position [772, 0]
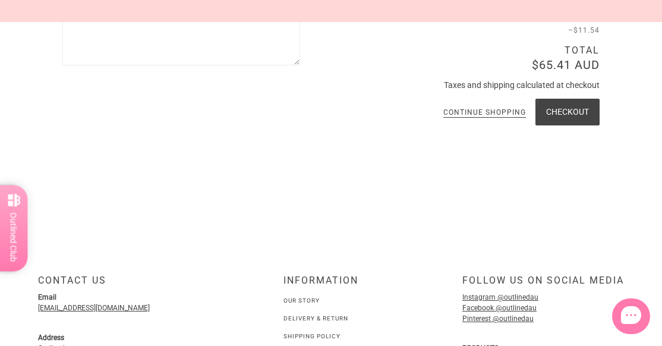
click at [552, 109] on button "Checkout" at bounding box center [567, 112] width 64 height 27
